Goal: Navigation & Orientation: Find specific page/section

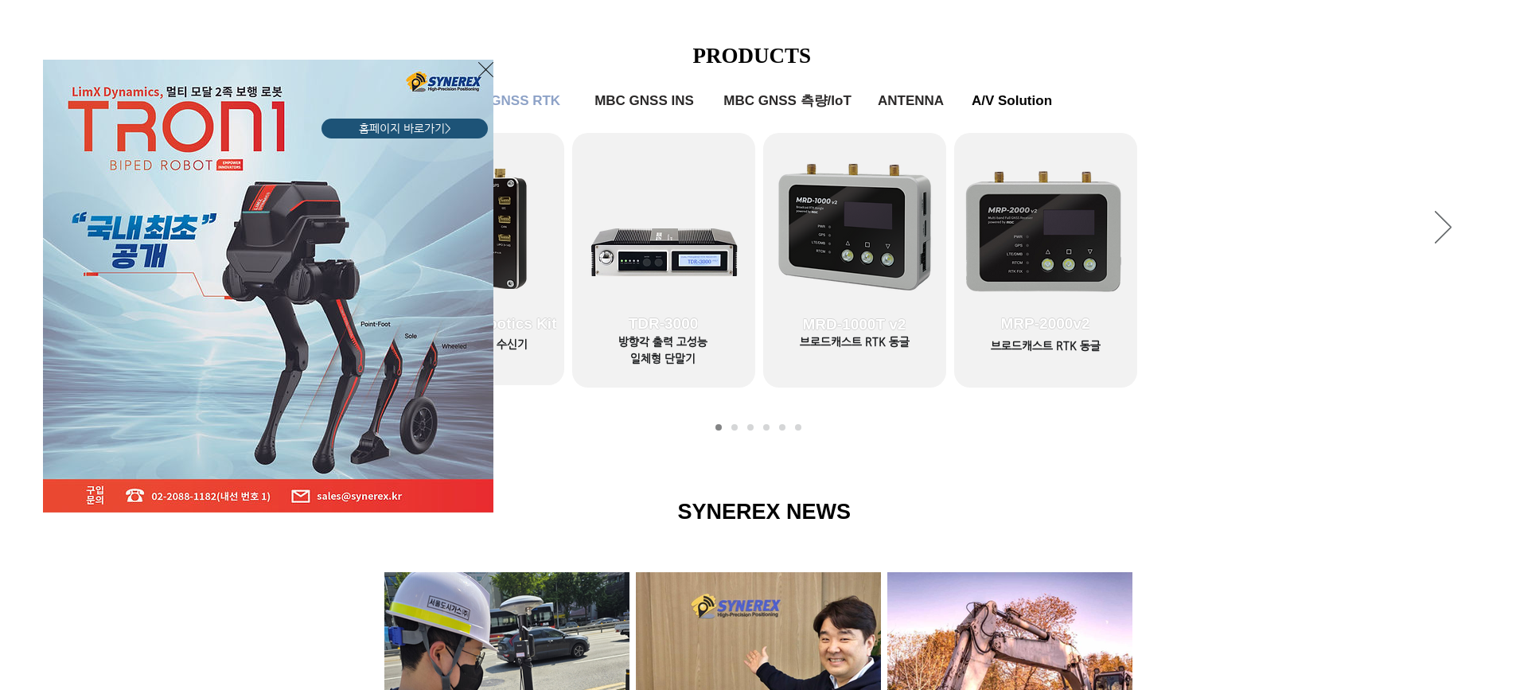
click at [489, 65] on icon "사이트로 돌아가기" at bounding box center [485, 70] width 15 height 20
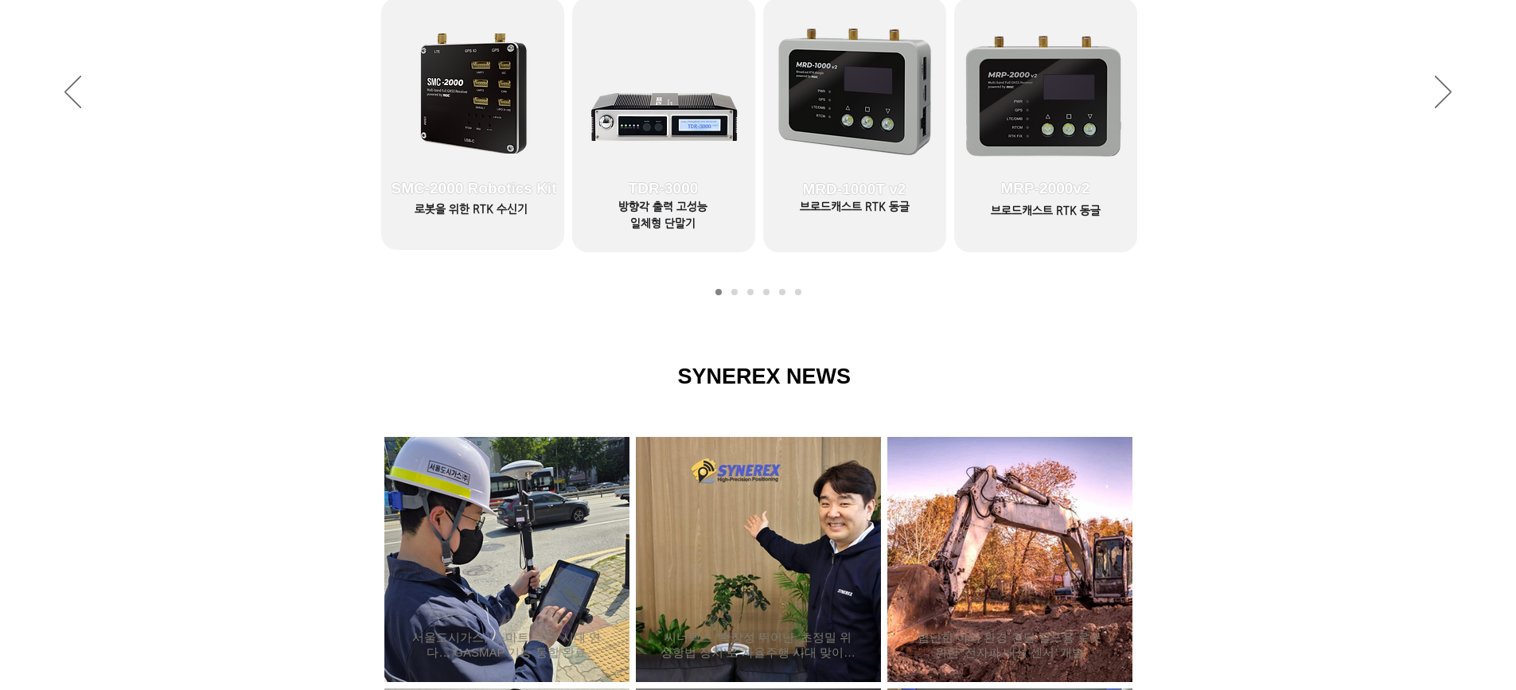
scroll to position [535, 0]
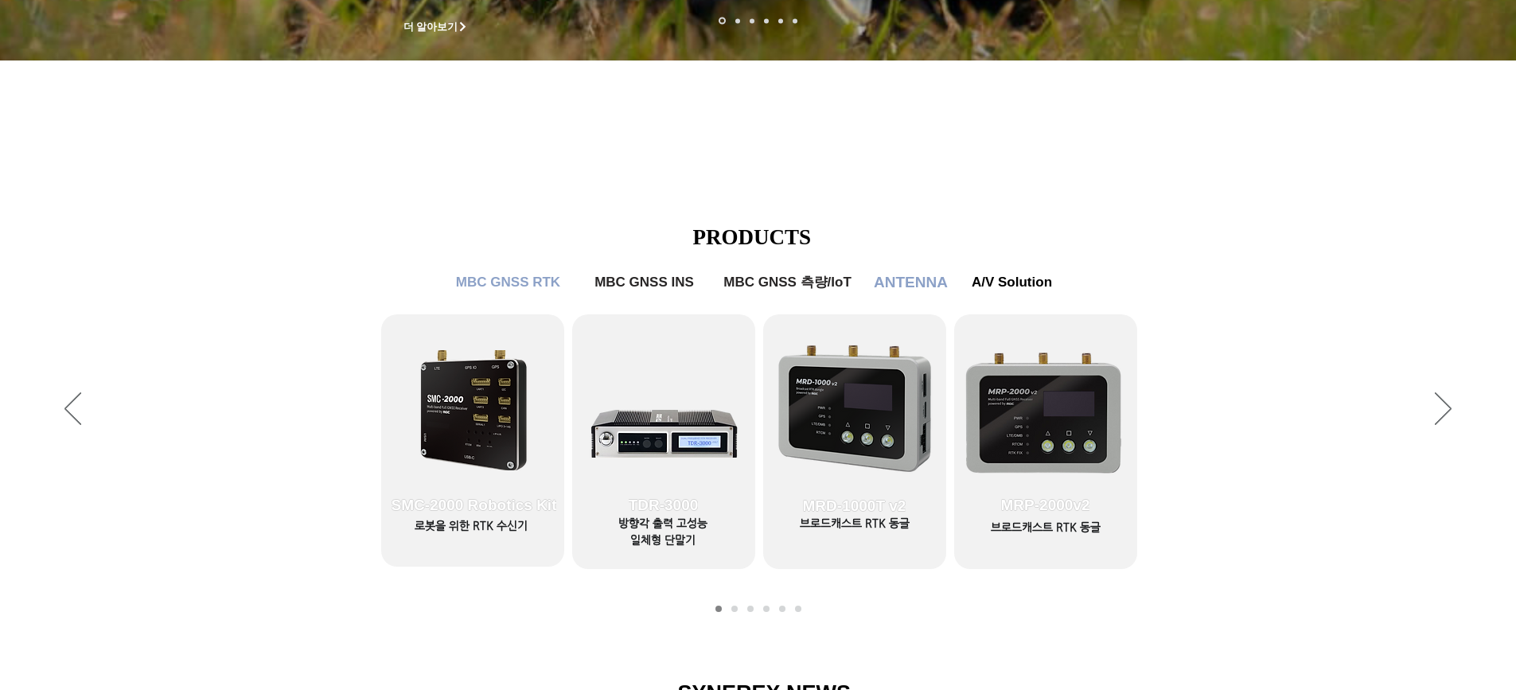
click at [926, 274] on span "ANTENNA" at bounding box center [911, 283] width 74 height 18
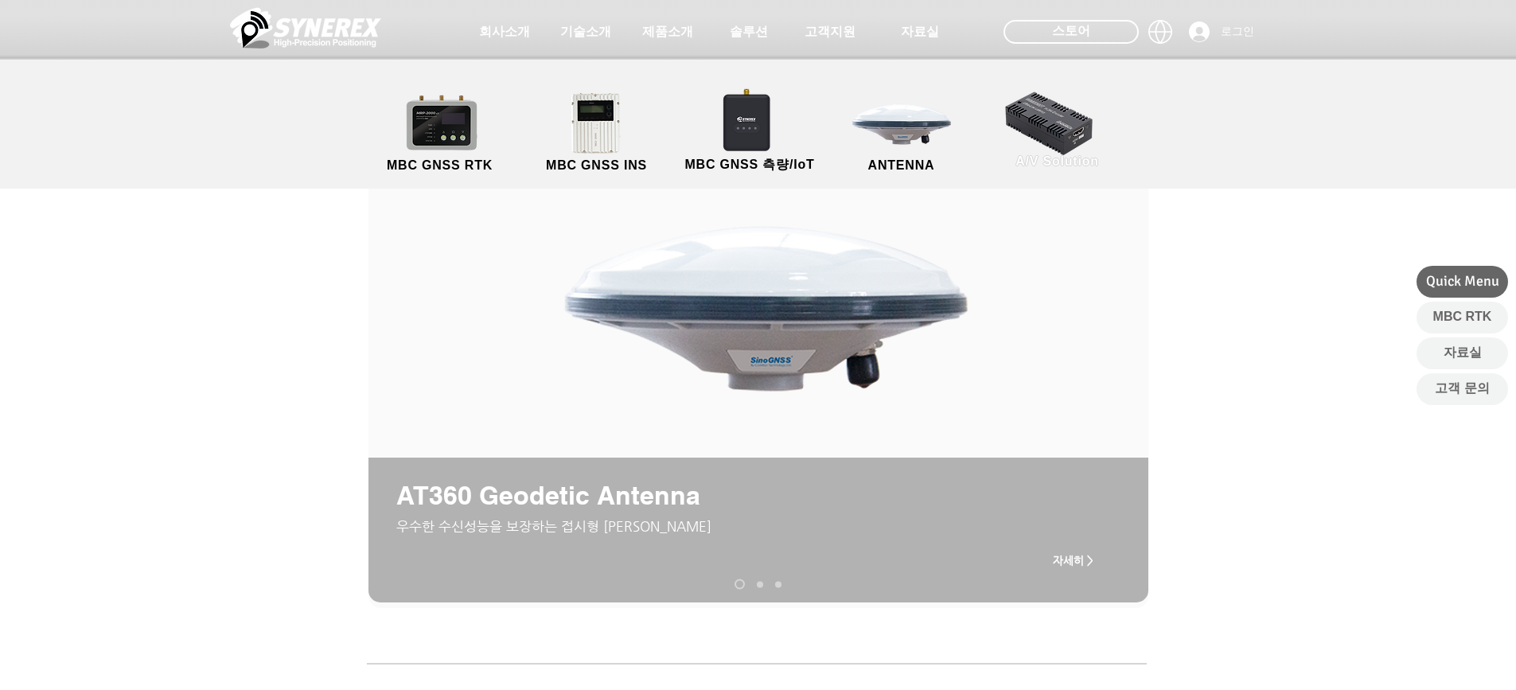
click at [1084, 137] on link "A/V Solution" at bounding box center [1057, 130] width 143 height 84
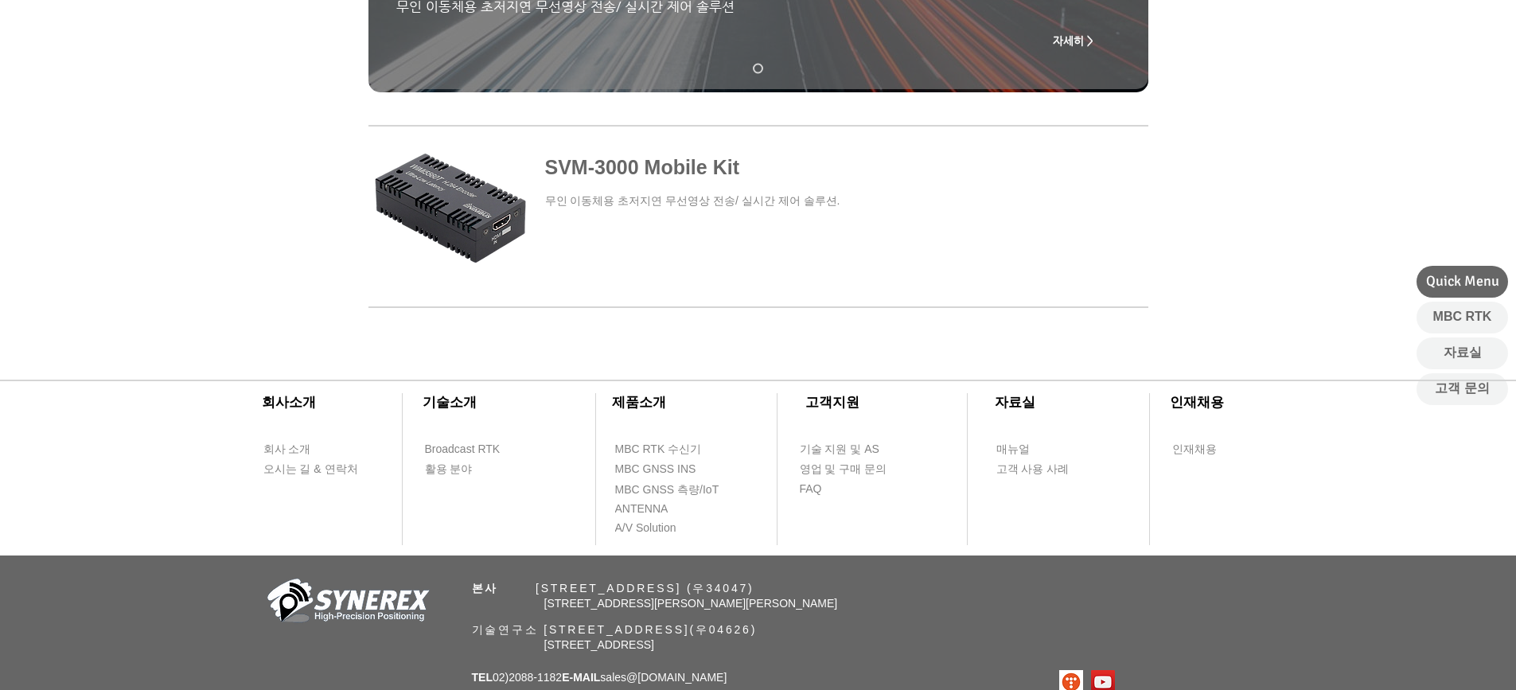
scroll to position [602, 0]
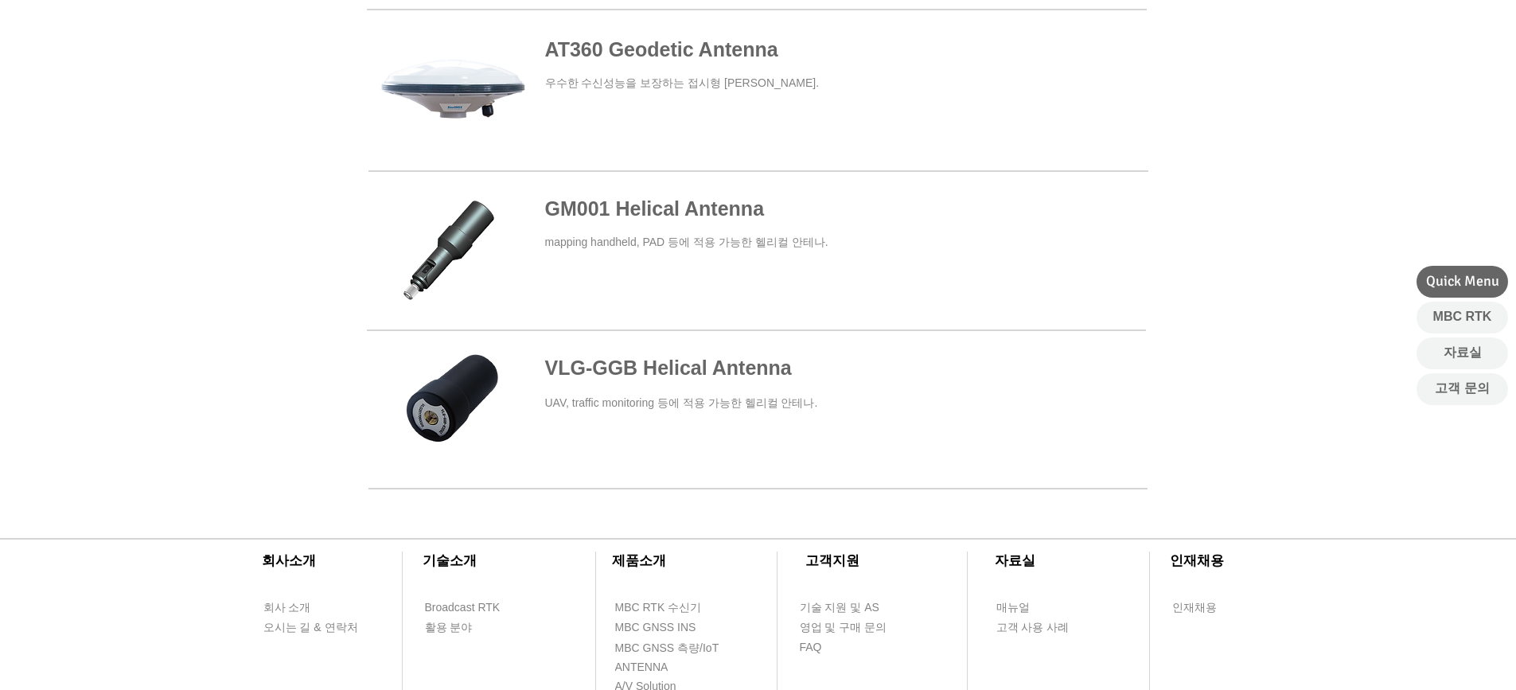
scroll to position [894, 0]
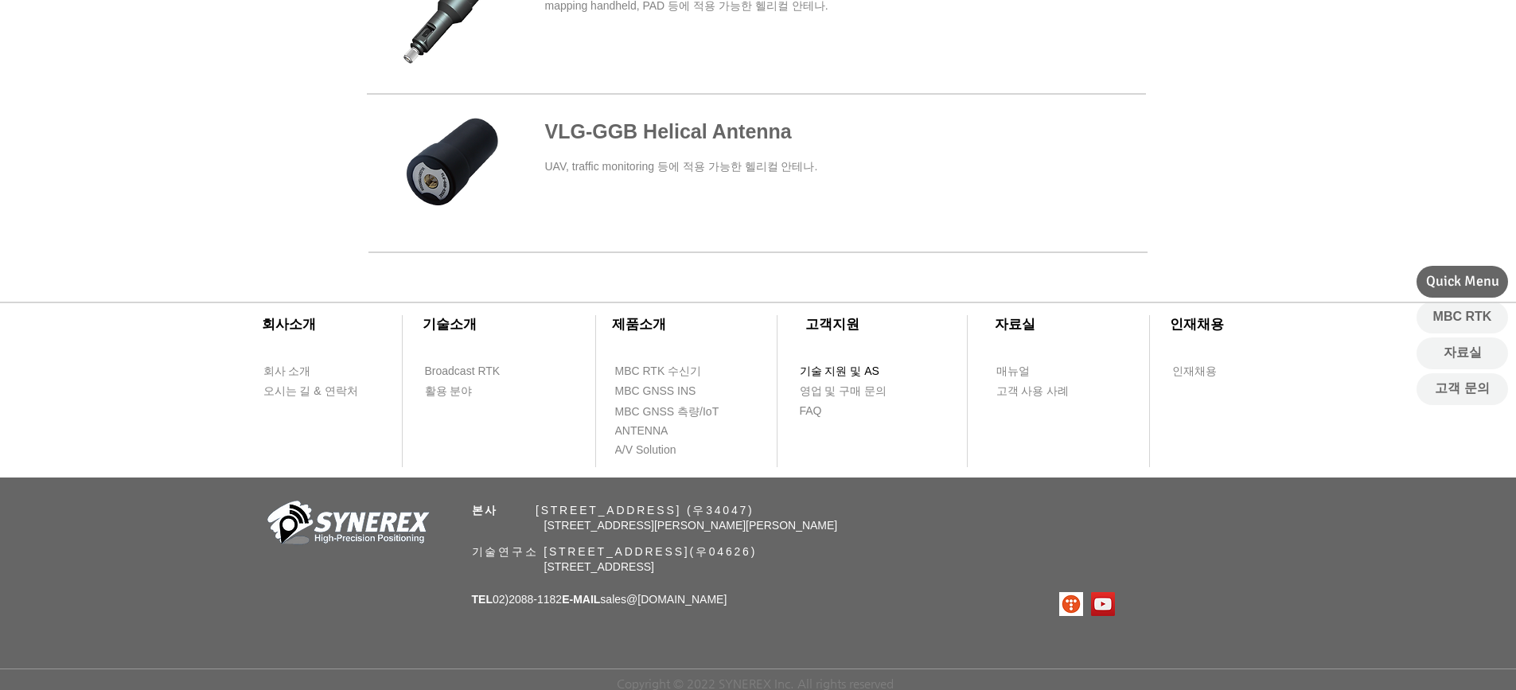
click at [812, 368] on span "기술 지원 및 AS" at bounding box center [840, 372] width 80 height 16
select select "******"
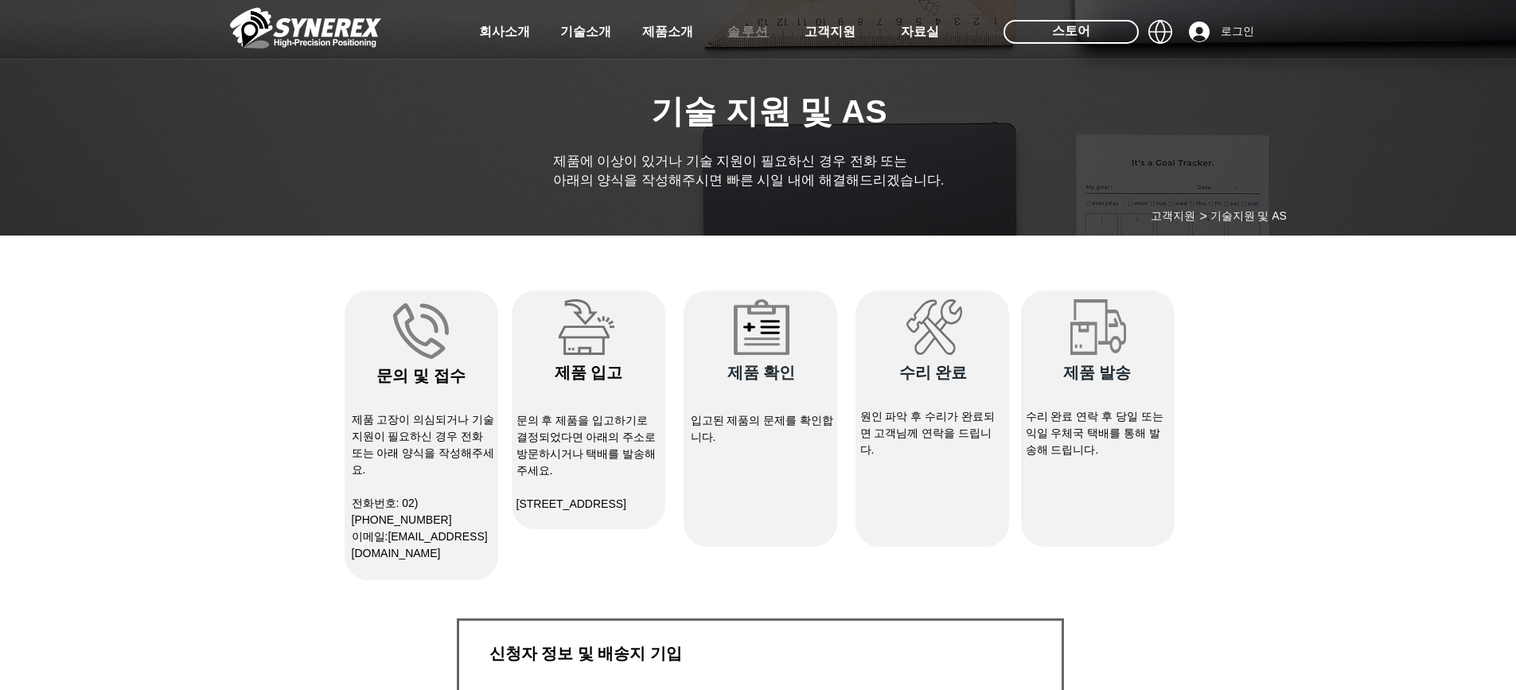
click at [762, 38] on span "솔루션" at bounding box center [748, 32] width 42 height 17
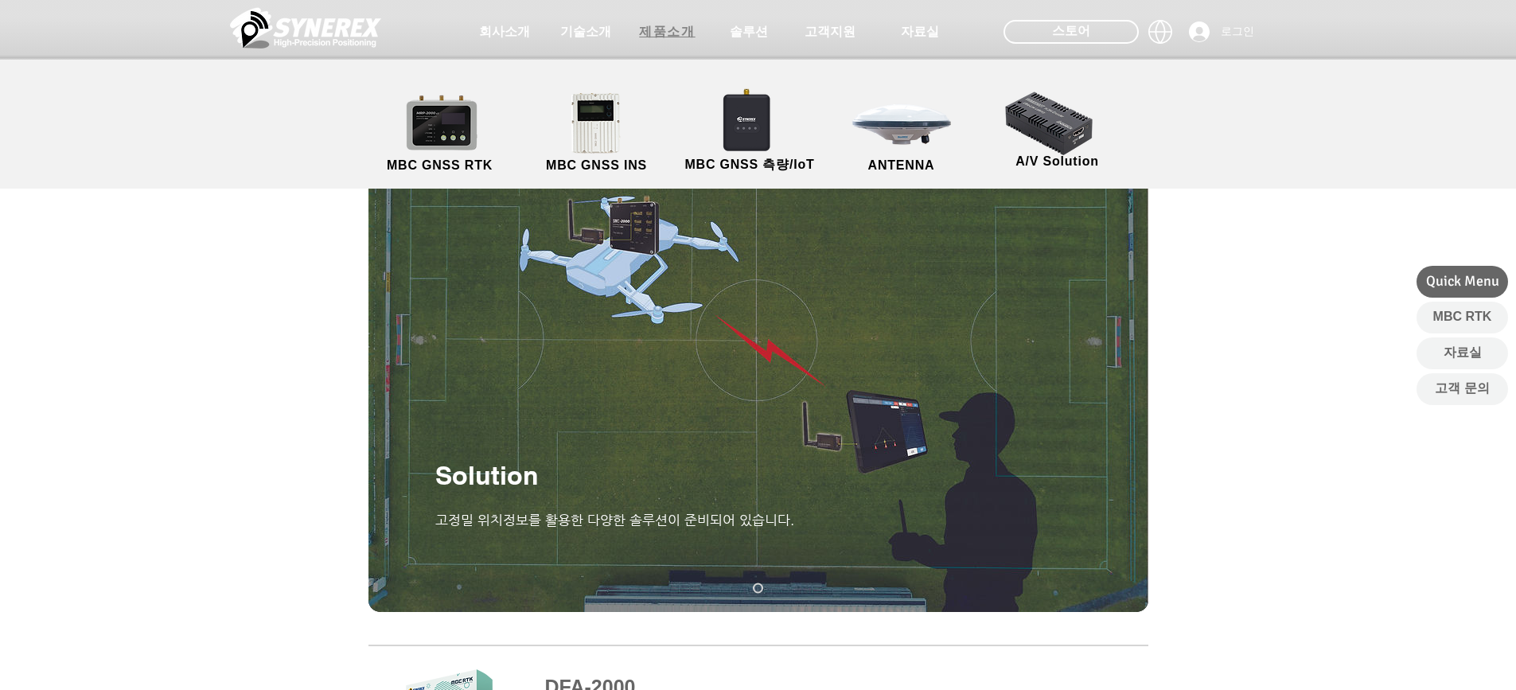
click at [650, 38] on span "제품소개" at bounding box center [667, 32] width 56 height 17
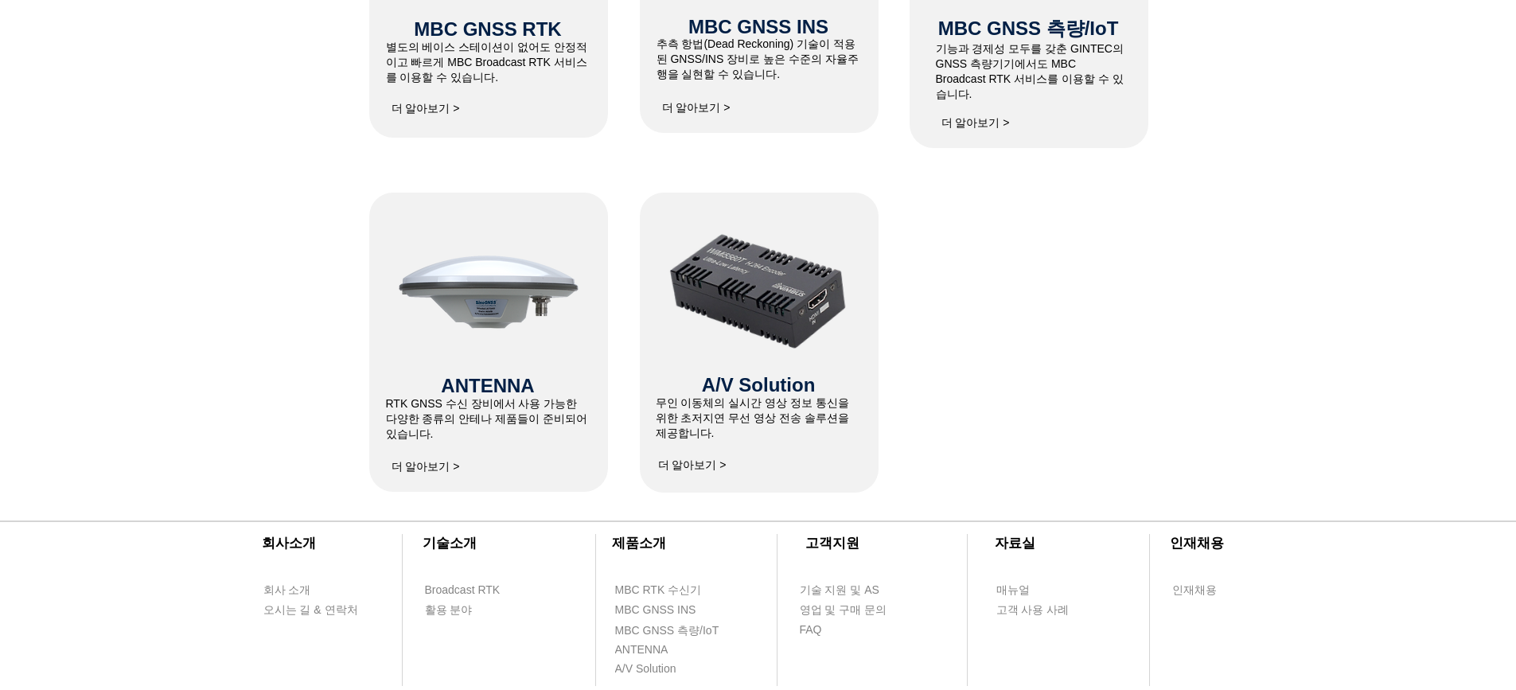
scroll to position [1114, 0]
